Goal: Transaction & Acquisition: Purchase product/service

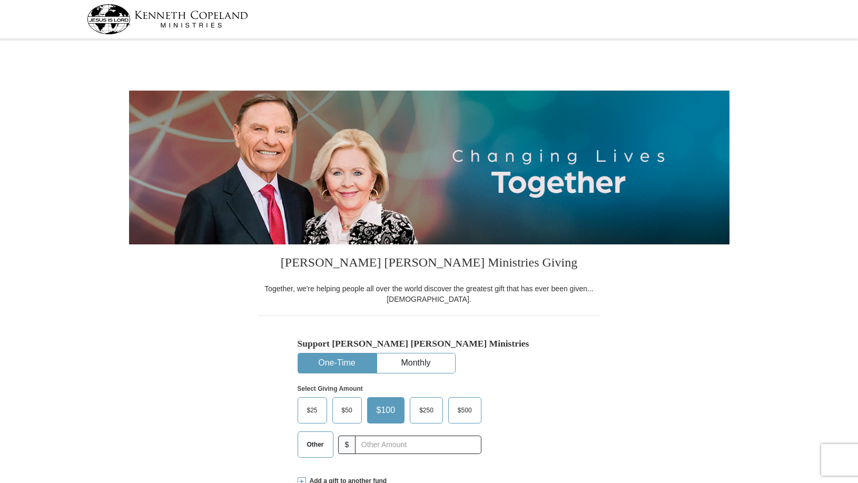
select select "CT"
click at [318, 441] on span "Other" at bounding box center [315, 445] width 27 height 16
click at [0, 0] on input "Other" at bounding box center [0, 0] width 0 height 0
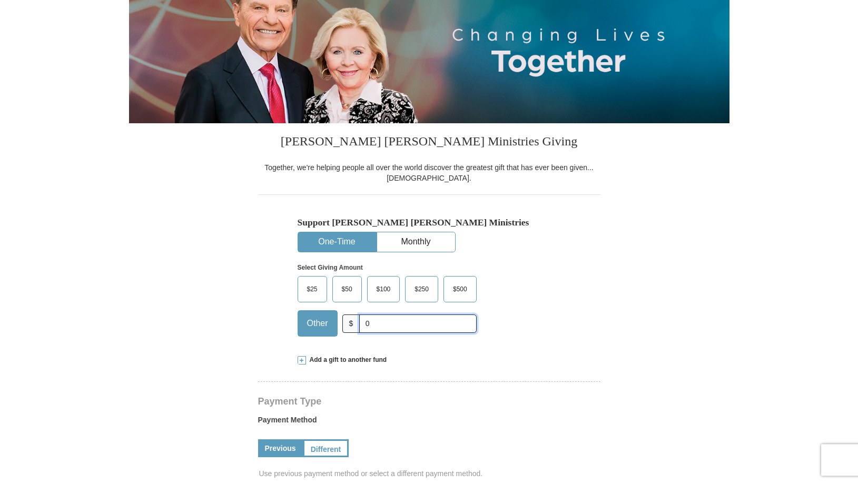
scroll to position [148, 0]
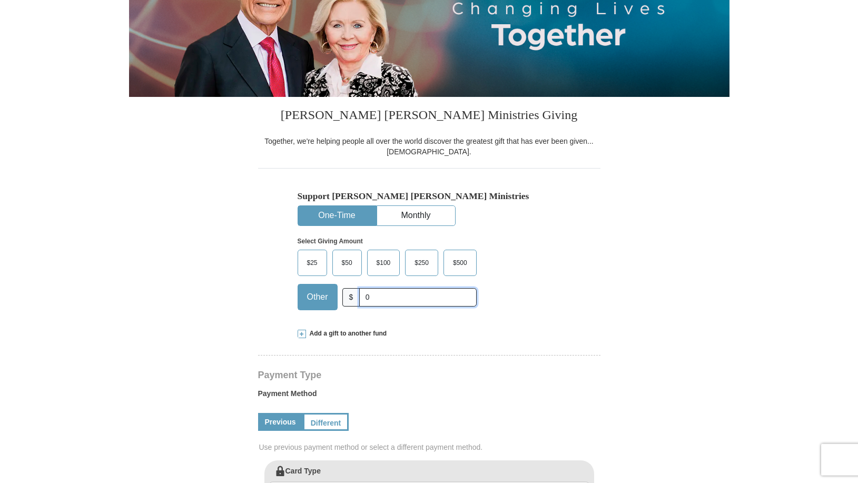
type input "0"
click at [345, 334] on span "Add a gift to another fund" at bounding box center [346, 333] width 81 height 9
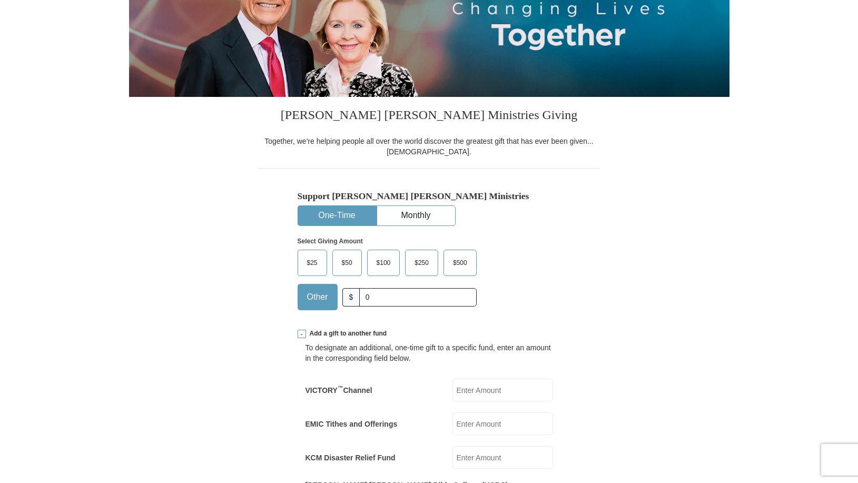
click at [476, 429] on input "EMIC Tithes and Offerings" at bounding box center [503, 424] width 101 height 23
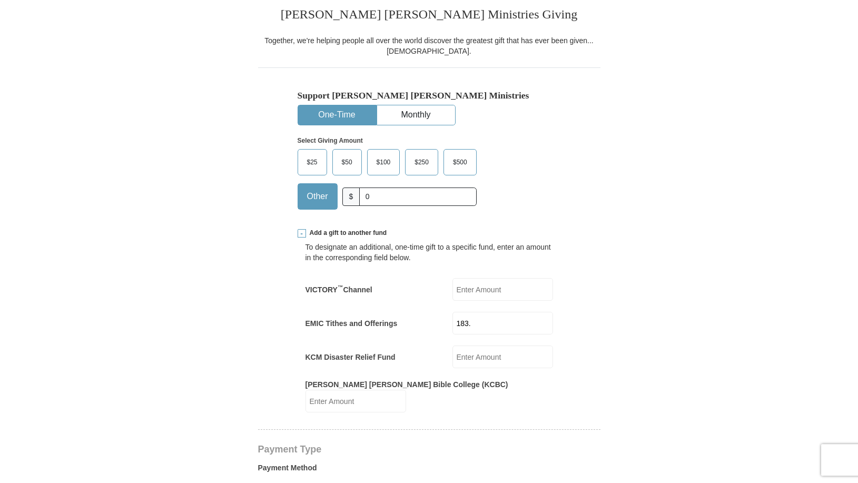
scroll to position [252, 0]
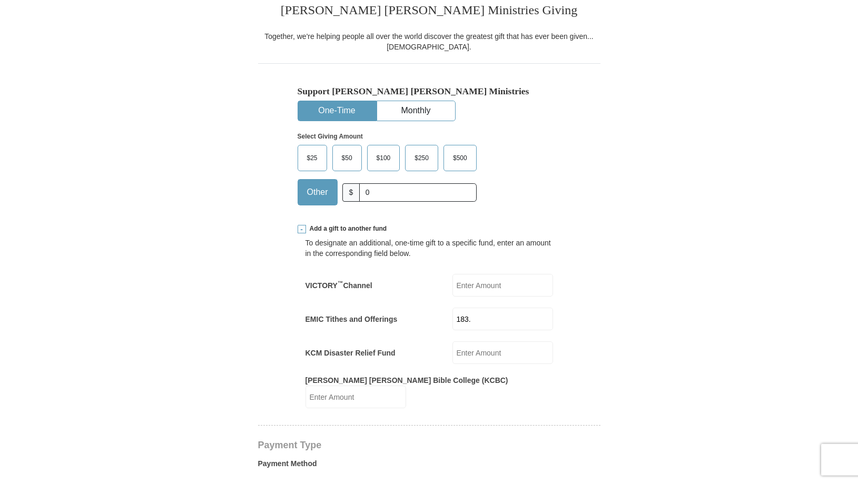
type input "183."
drag, startPoint x: 389, startPoint y: 189, endPoint x: 363, endPoint y: 191, distance: 26.4
click at [363, 190] on input "0" at bounding box center [417, 192] width 117 height 18
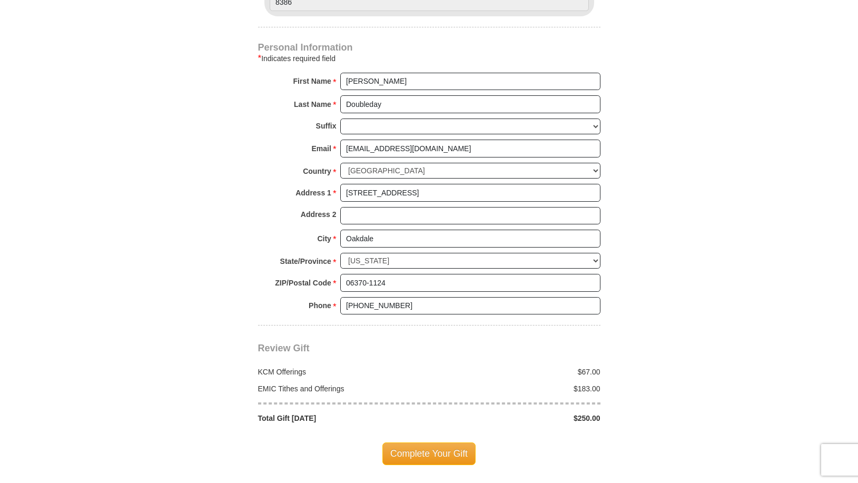
scroll to position [848, 0]
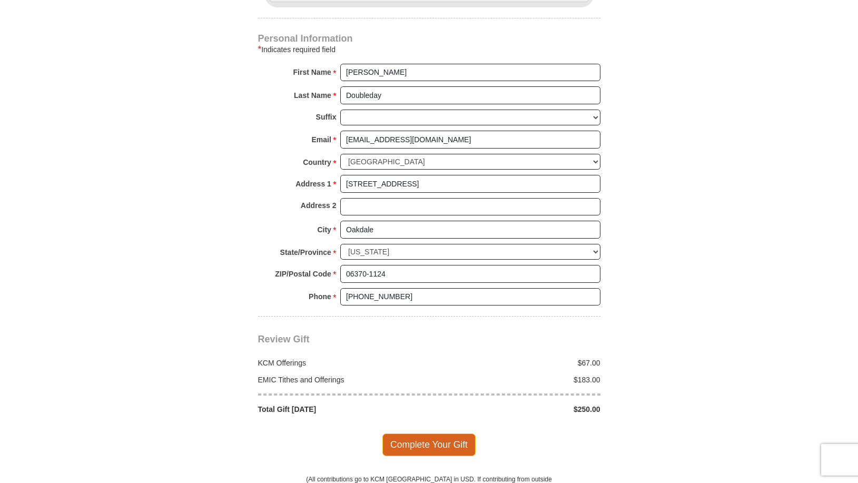
type input "67"
click at [397, 434] on span "Complete Your Gift" at bounding box center [429, 445] width 93 height 22
